Goal: Task Accomplishment & Management: Use online tool/utility

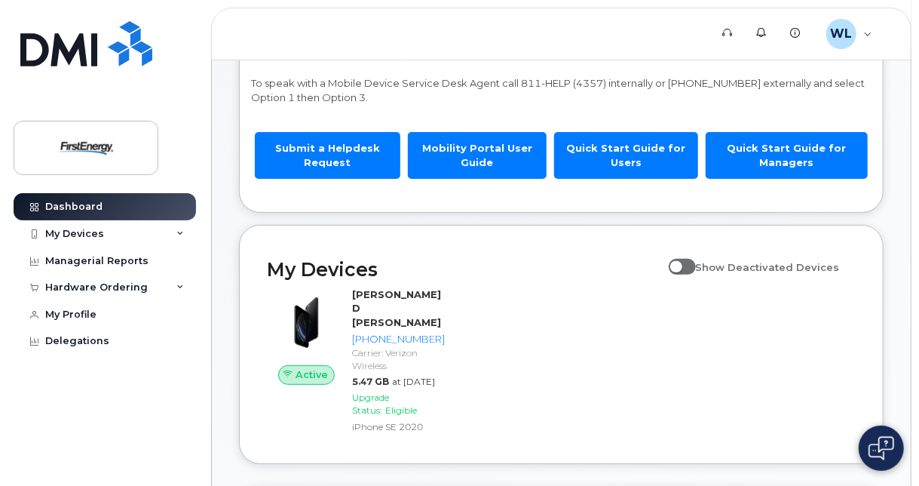
scroll to position [151, 0]
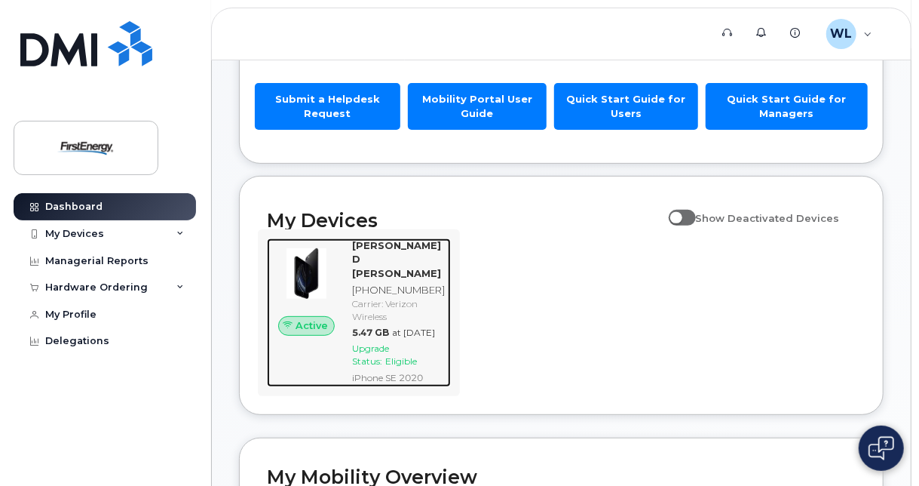
click at [319, 333] on span "Active" at bounding box center [312, 325] width 32 height 14
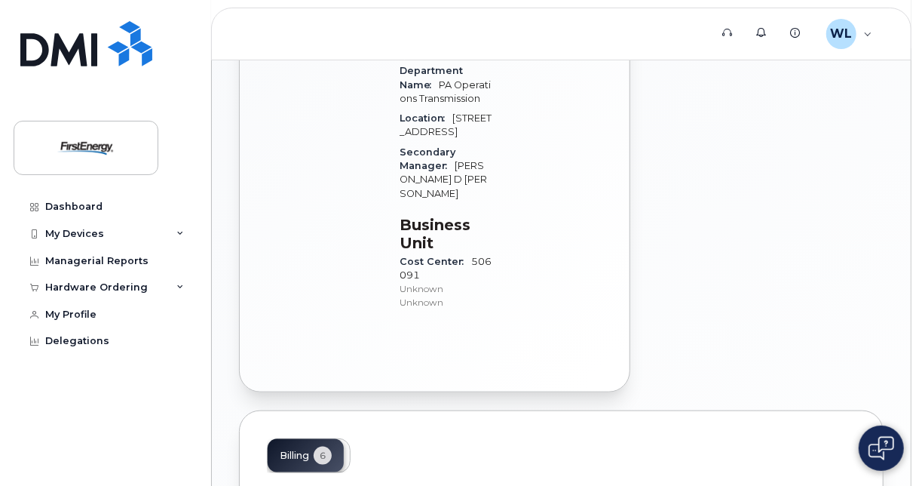
scroll to position [679, 0]
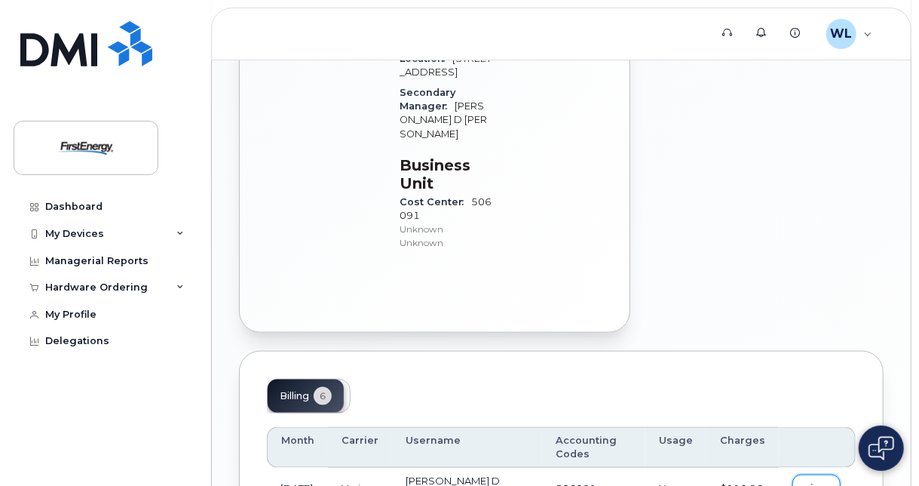
click at [828, 481] on span "view" at bounding box center [816, 488] width 23 height 14
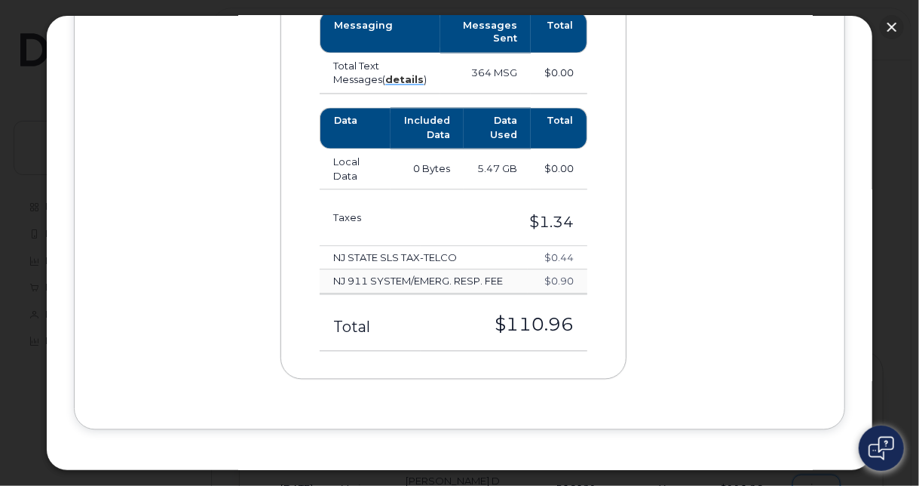
scroll to position [0, 0]
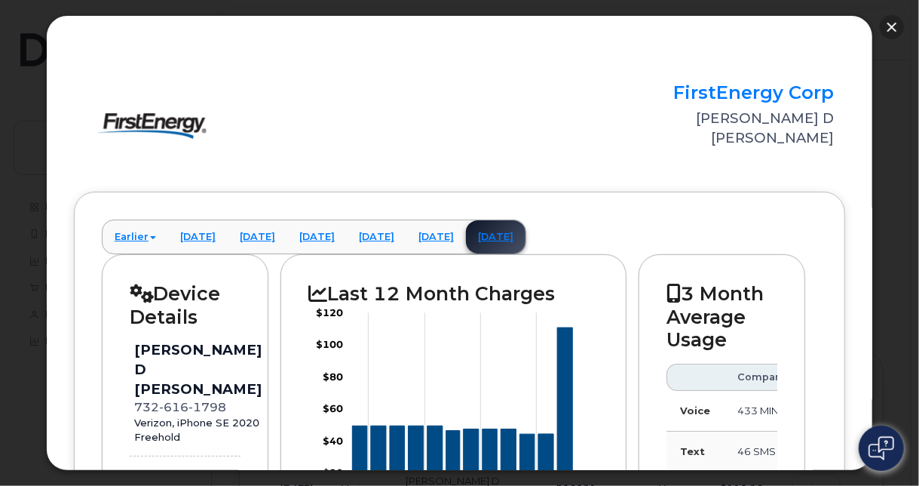
click at [892, 32] on button "button" at bounding box center [892, 27] width 24 height 24
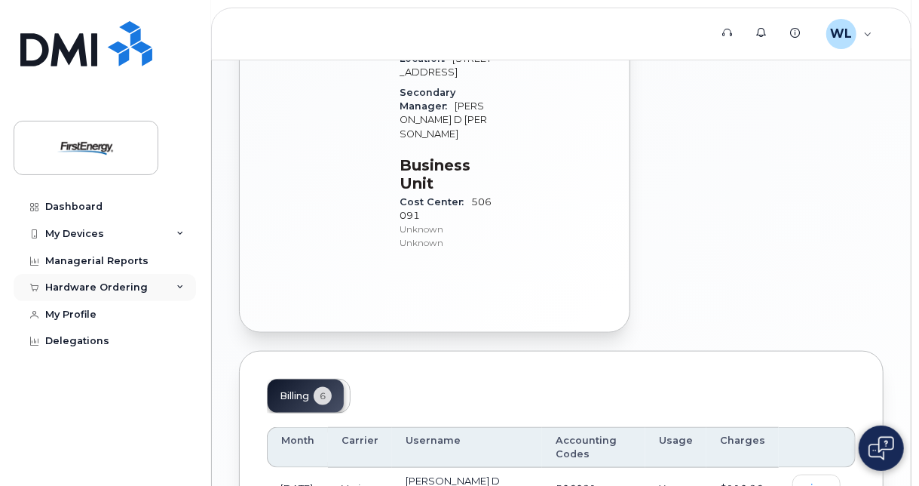
click at [186, 293] on div "Hardware Ordering" at bounding box center [105, 287] width 182 height 27
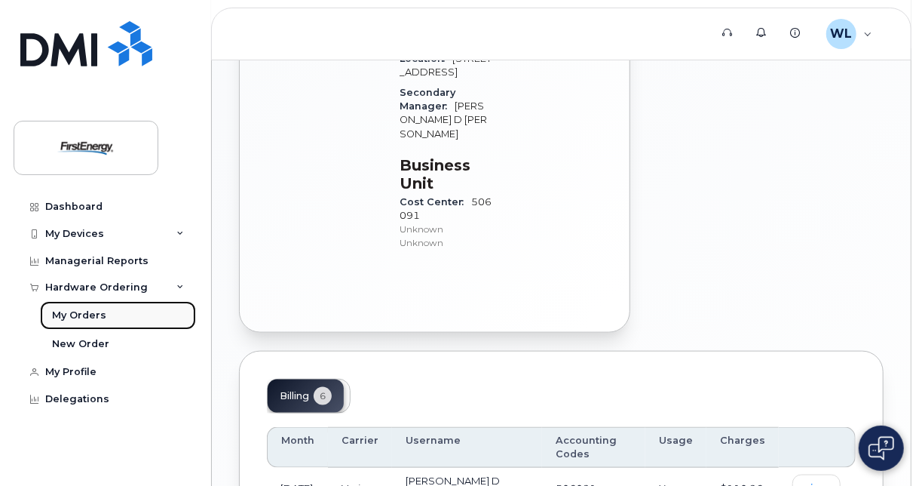
click at [65, 311] on div "My Orders" at bounding box center [79, 315] width 54 height 14
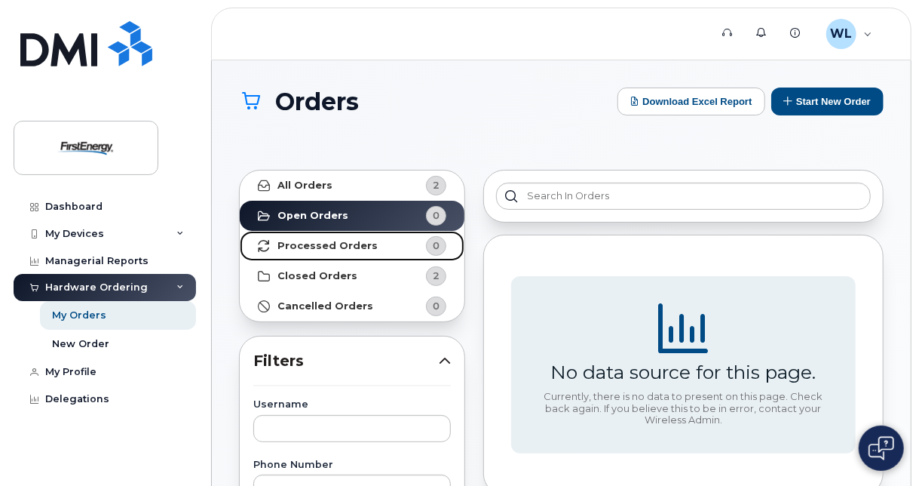
click at [342, 247] on strong "Processed Orders" at bounding box center [327, 246] width 100 height 12
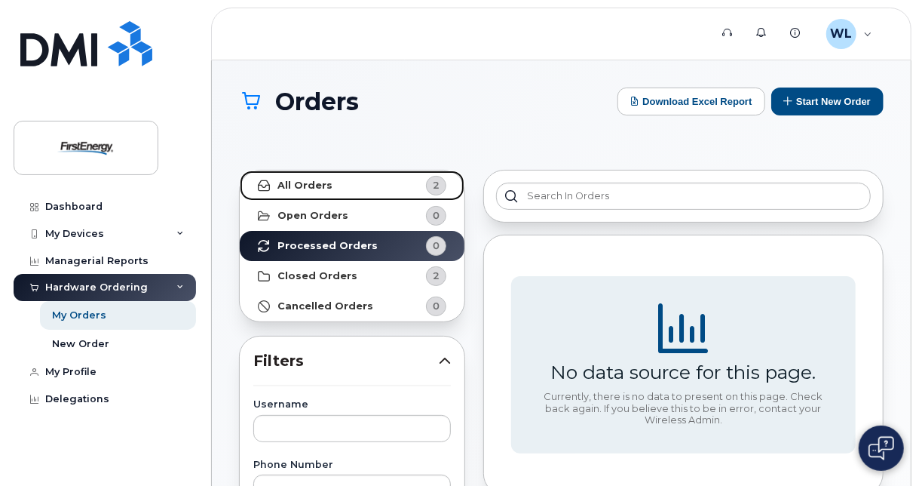
click at [324, 185] on strong "All Orders" at bounding box center [304, 185] width 55 height 12
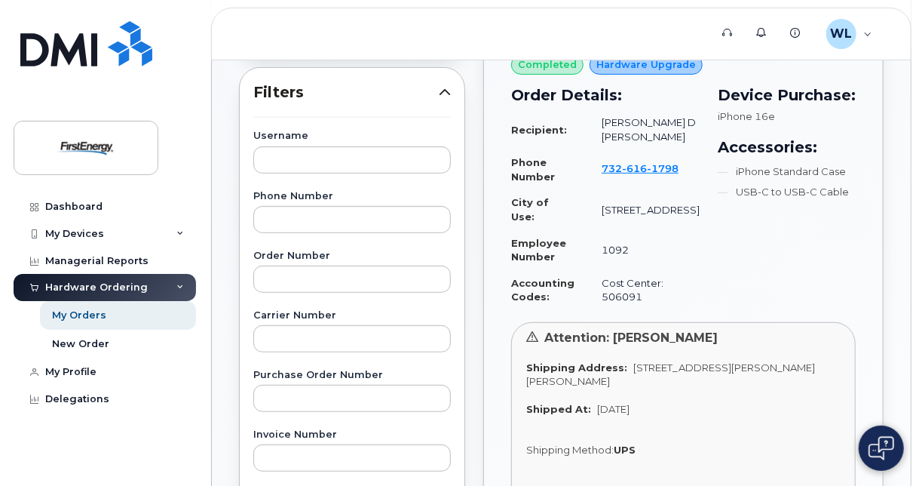
scroll to position [570, 0]
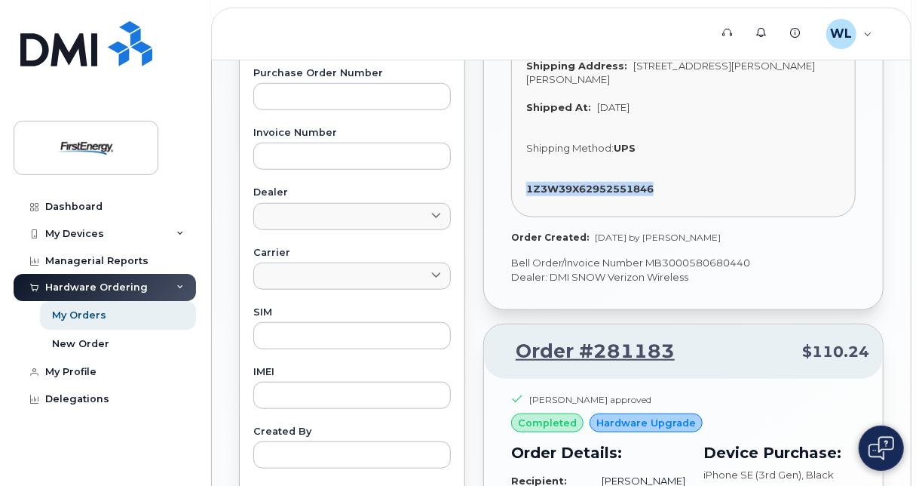
drag, startPoint x: 523, startPoint y: 173, endPoint x: 676, endPoint y: 173, distance: 153.1
click at [676, 173] on div "Attention: Weslie Liana Shipping Address: 15 Bisbee Dr LEESPORT PA 19533-8667 U…" at bounding box center [683, 118] width 345 height 197
copy strong "1Z3W39X62952551846"
click at [728, 33] on icon at bounding box center [728, 33] width 10 height 10
drag, startPoint x: 918, startPoint y: 205, endPoint x: 926, endPoint y: 137, distance: 68.3
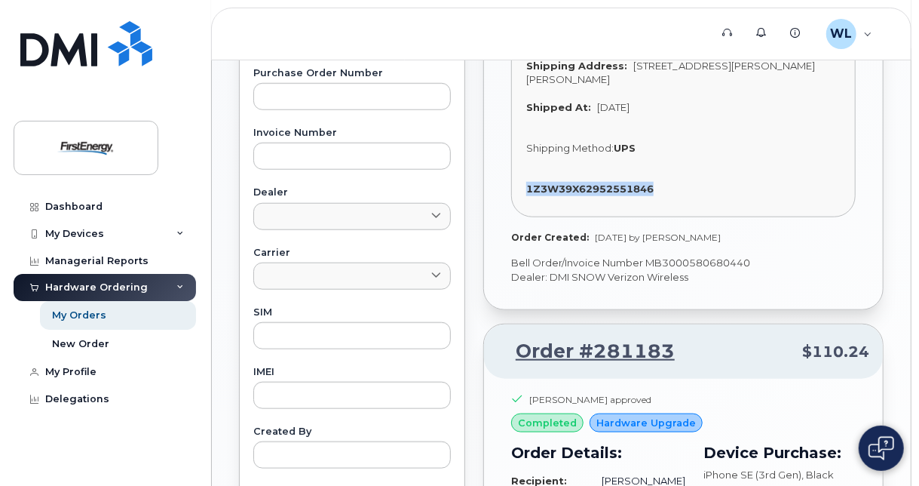
click at [918, 137] on html "Support Alerts Knowledge Base WL Weslie Liana Employee English Français Sign ou…" at bounding box center [459, 205] width 919 height 1550
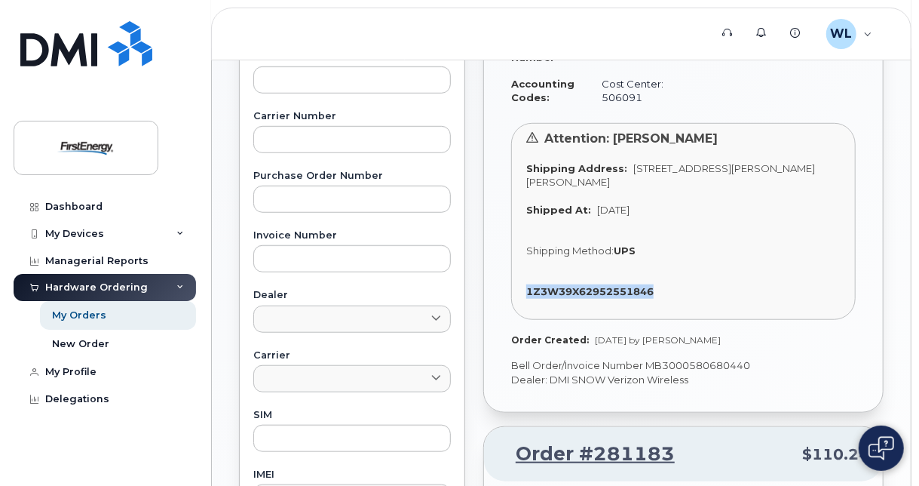
scroll to position [193, 0]
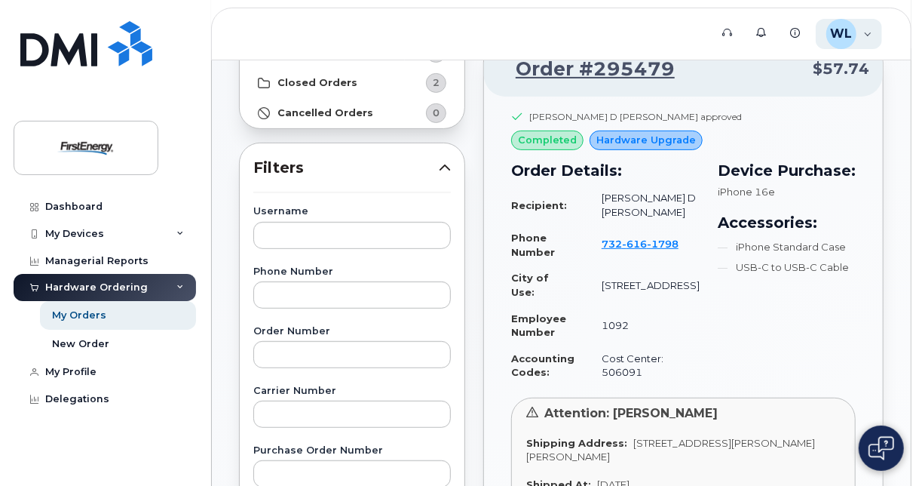
click at [865, 38] on div "WL Weslie Liana Employee" at bounding box center [849, 34] width 67 height 30
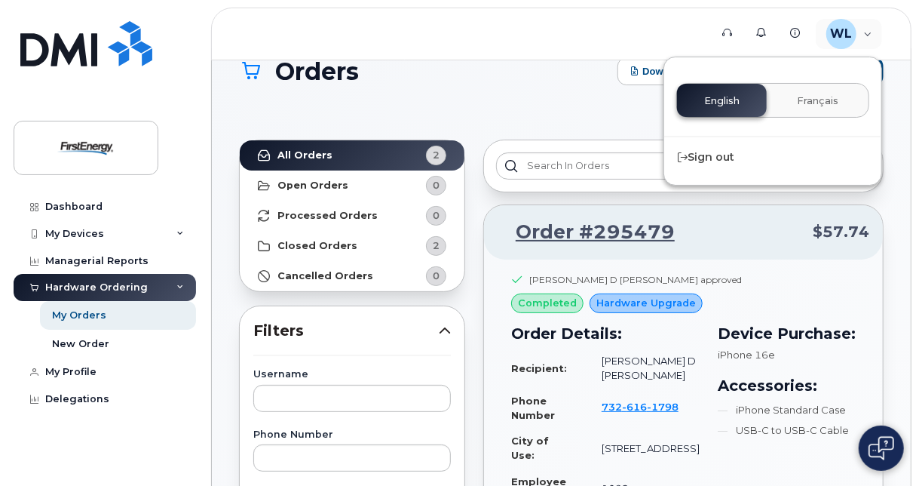
scroll to position [0, 0]
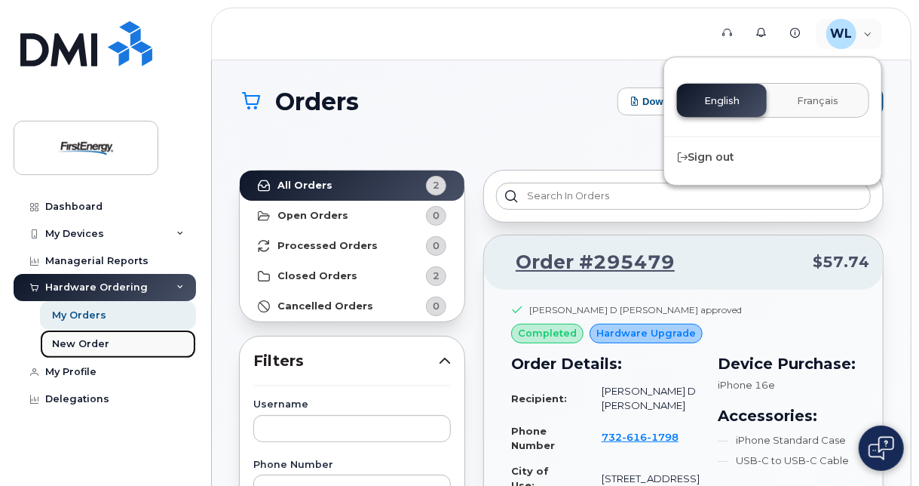
click at [79, 352] on link "New Order" at bounding box center [118, 344] width 156 height 29
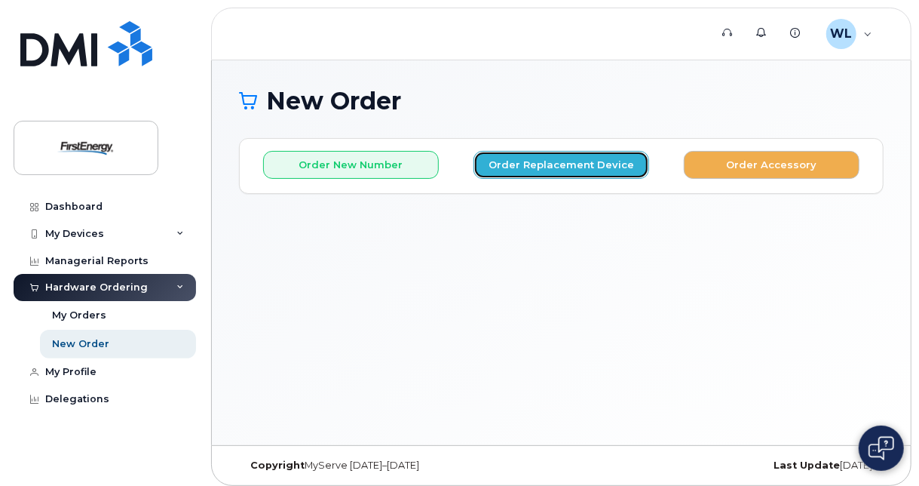
click at [563, 158] on button "Order Replacement Device" at bounding box center [562, 165] width 176 height 28
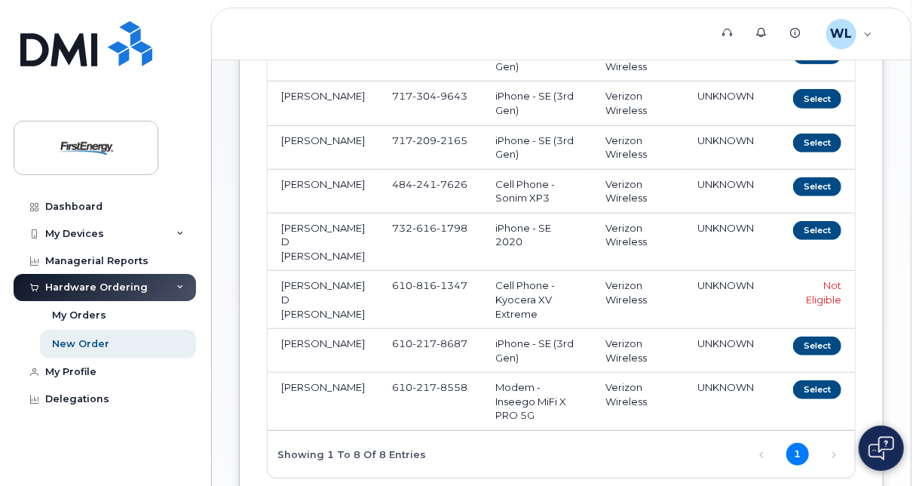
scroll to position [302, 0]
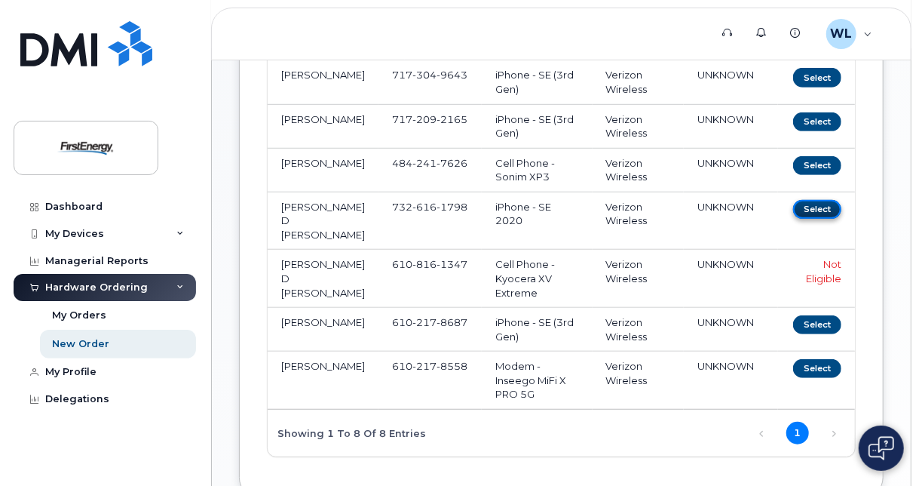
click at [814, 200] on button "Select" at bounding box center [817, 209] width 48 height 19
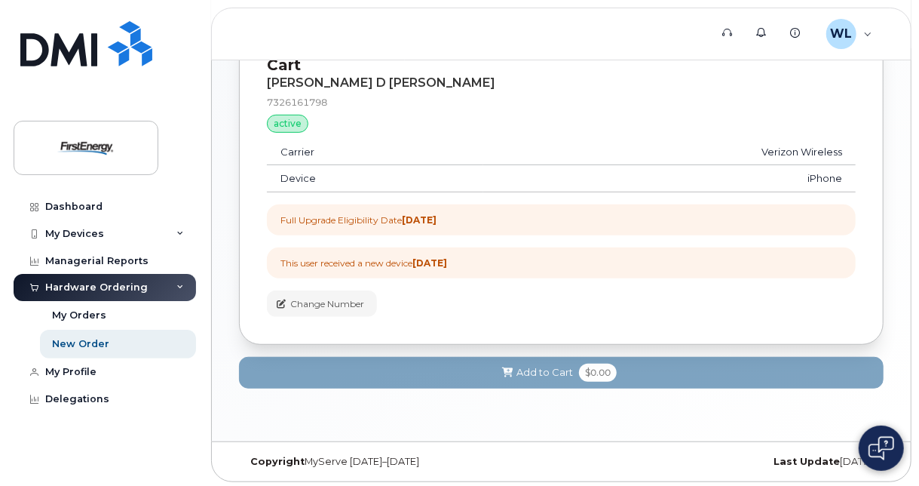
scroll to position [909, 0]
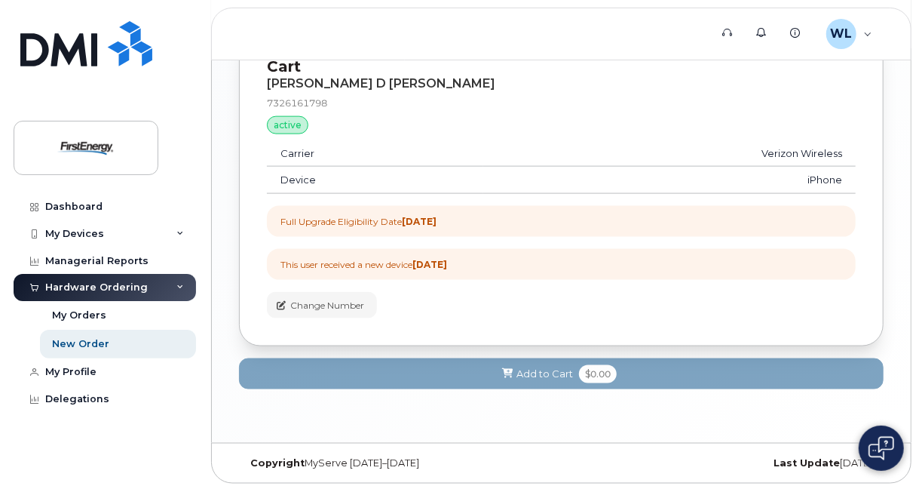
click at [320, 262] on div "This user received a new device 4 weeks ago" at bounding box center [364, 264] width 167 height 13
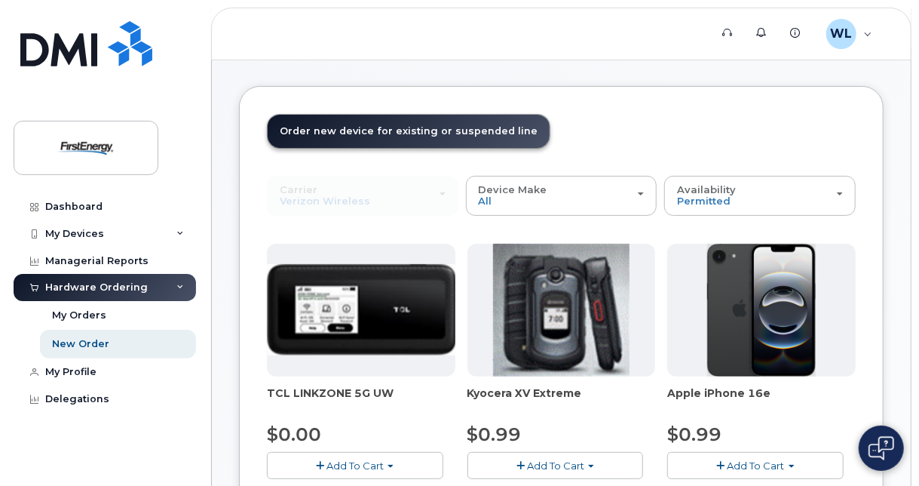
scroll to position [0, 0]
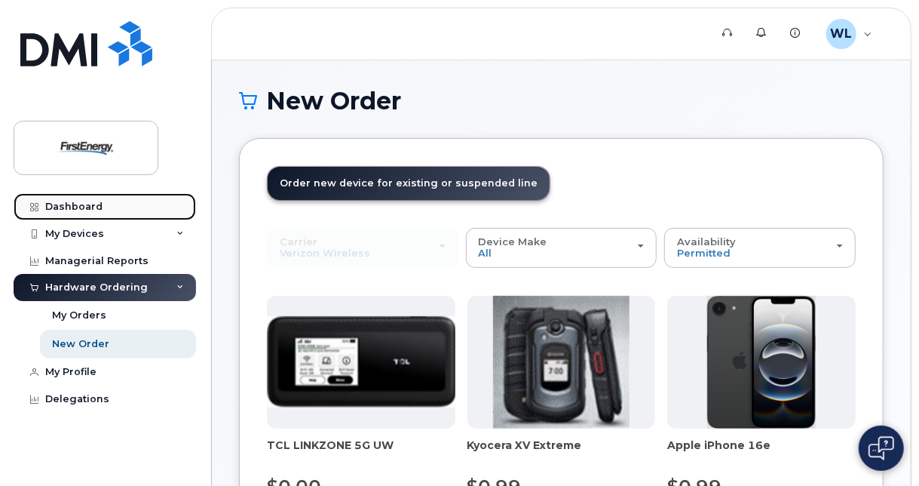
click at [78, 204] on div "Dashboard" at bounding box center [73, 207] width 57 height 12
